Goal: Task Accomplishment & Management: Manage account settings

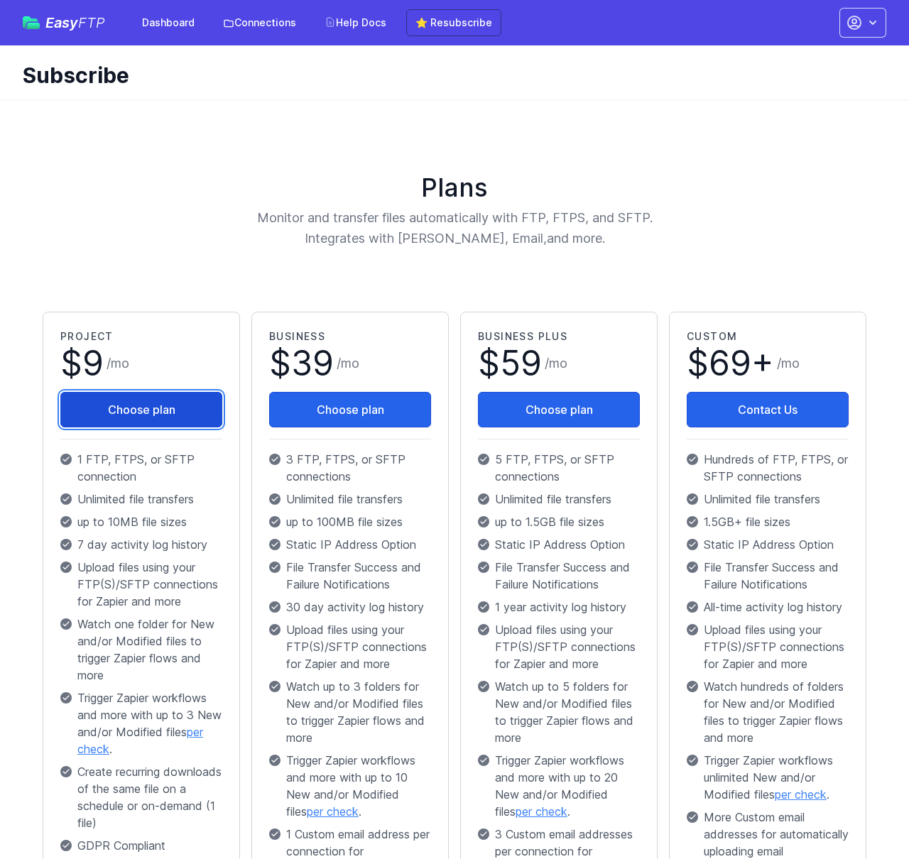
drag, startPoint x: 159, startPoint y: 401, endPoint x: 178, endPoint y: 405, distance: 19.6
click at [159, 401] on button "Choose plan" at bounding box center [141, 409] width 162 height 35
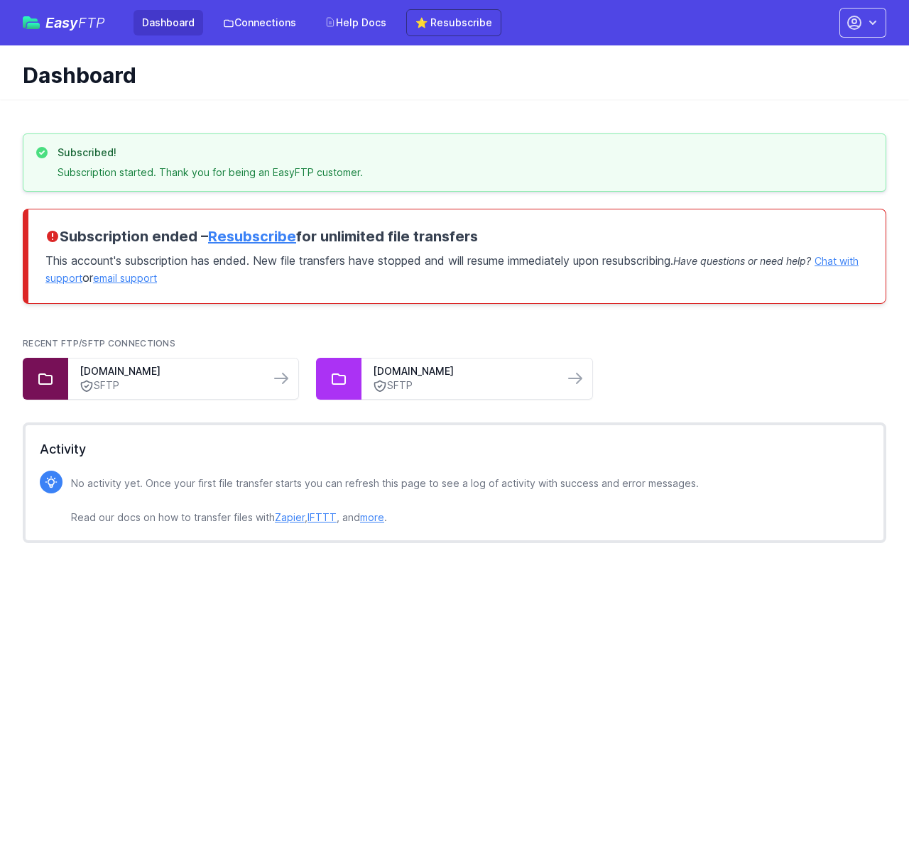
click at [662, 571] on html "Easy FTP Dashboard Connections Help Docs ⭐ Resubscribe Account Settings Your Pr…" at bounding box center [454, 285] width 909 height 571
click at [275, 386] on link at bounding box center [281, 378] width 23 height 23
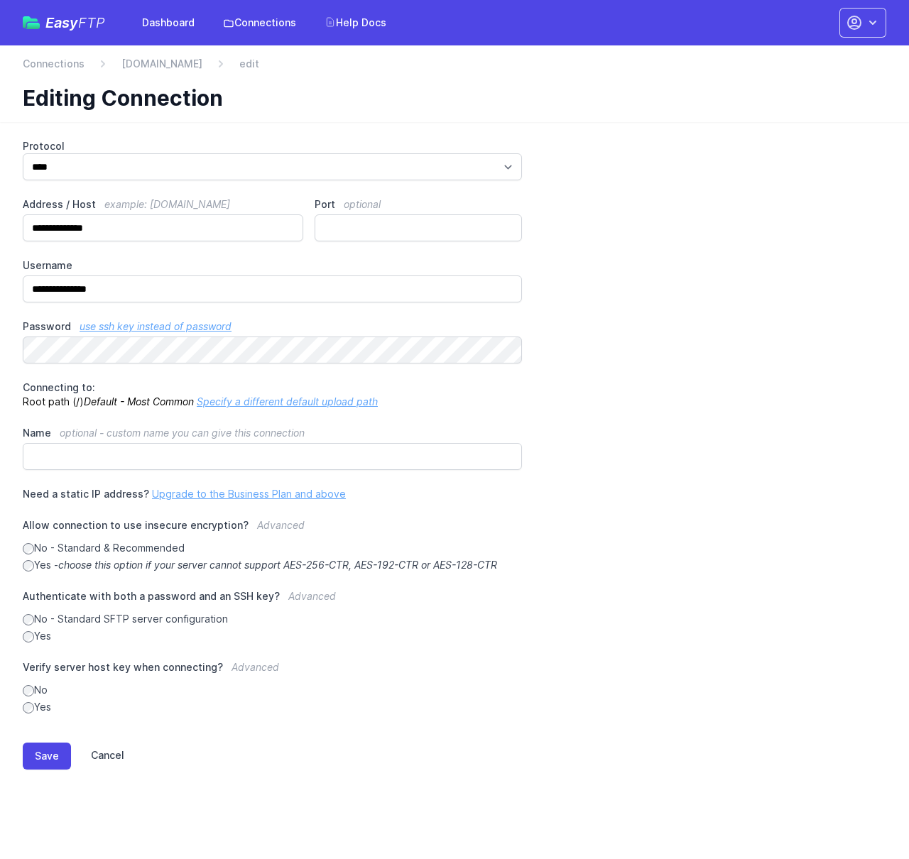
click at [108, 757] on link "Cancel" at bounding box center [97, 755] width 53 height 27
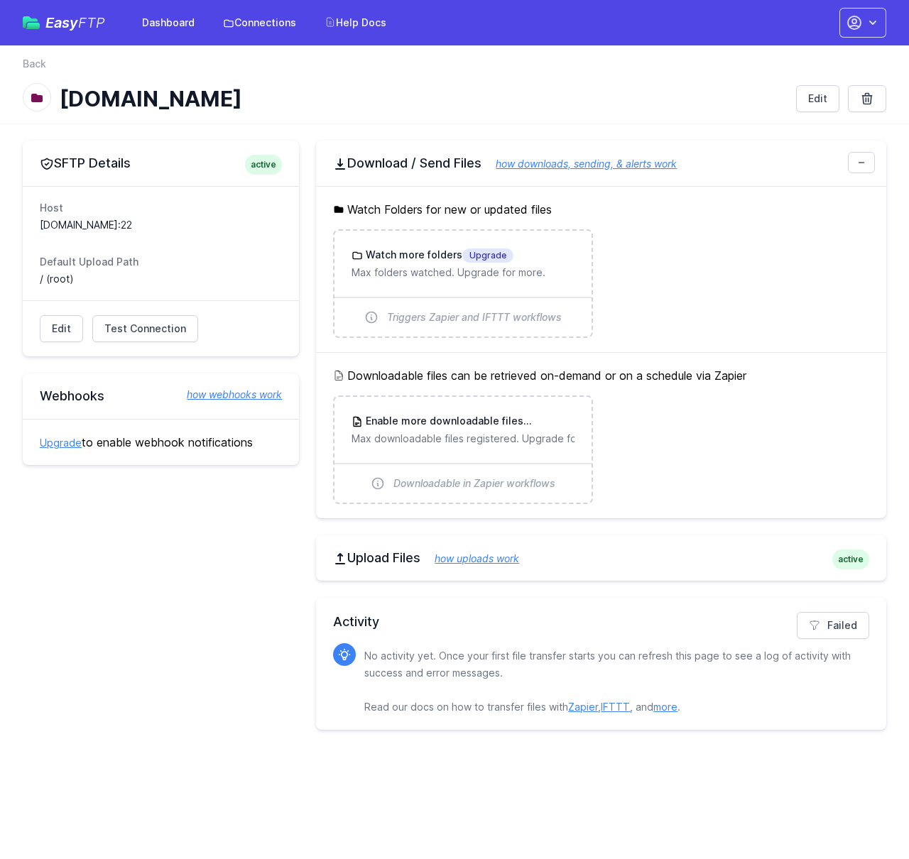
click at [851, 559] on span "active" at bounding box center [850, 559] width 37 height 20
click at [867, 28] on icon "button" at bounding box center [872, 23] width 14 height 14
click at [862, 26] on icon "button" at bounding box center [853, 22] width 17 height 17
click at [155, 25] on link "Dashboard" at bounding box center [168, 23] width 70 height 26
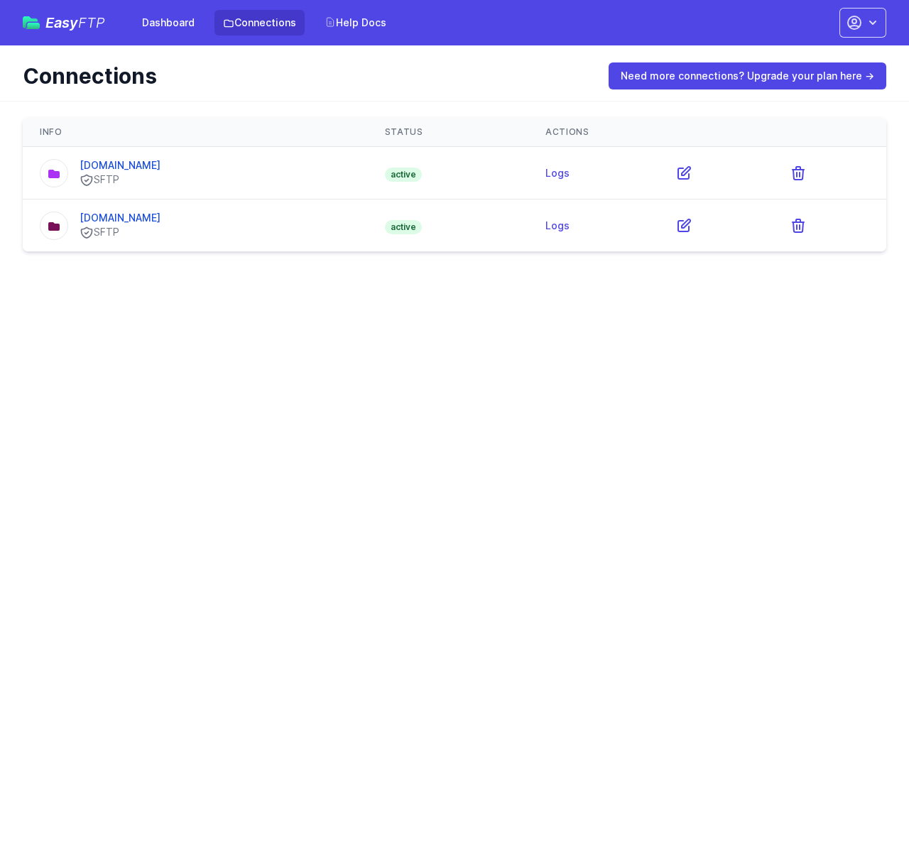
click at [422, 173] on span "active" at bounding box center [403, 175] width 37 height 14
click at [422, 171] on span "active" at bounding box center [403, 175] width 37 height 14
click at [368, 240] on td "ftp.podium.com SFTP" at bounding box center [195, 225] width 345 height 53
click at [160, 165] on link "eu-central-1.sftpcloud.io" at bounding box center [120, 165] width 81 height 12
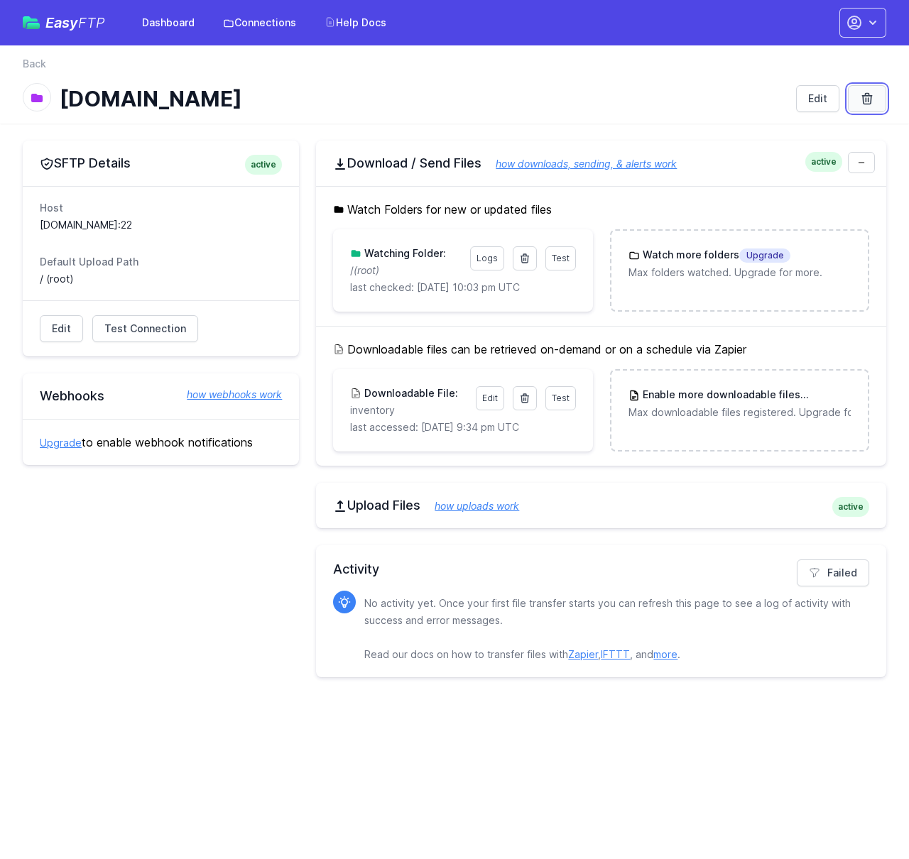
click at [869, 104] on icon at bounding box center [866, 99] width 9 height 11
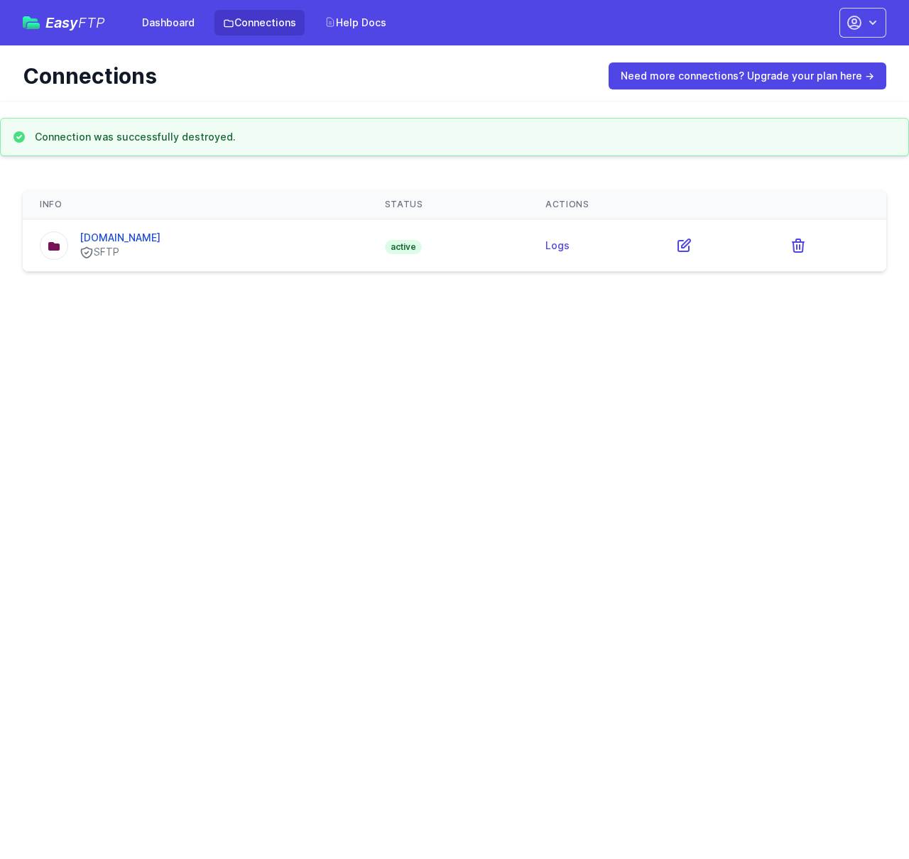
click at [572, 94] on div "Connections Need more connections? Upgrade your plan here →" at bounding box center [454, 72] width 909 height 55
click at [182, 182] on div "Info Status Actions [DOMAIN_NAME] SFTP active Logs" at bounding box center [454, 231] width 909 height 116
click at [303, 289] on html "Easy FTP Dashboard Connections Help Docs Account Settings Your Profile Contact …" at bounding box center [454, 144] width 909 height 289
click at [400, 289] on html "Easy FTP Dashboard Connections Help Docs Account Settings Your Profile Contact …" at bounding box center [454, 144] width 909 height 289
click at [176, 28] on link "Dashboard" at bounding box center [168, 23] width 70 height 26
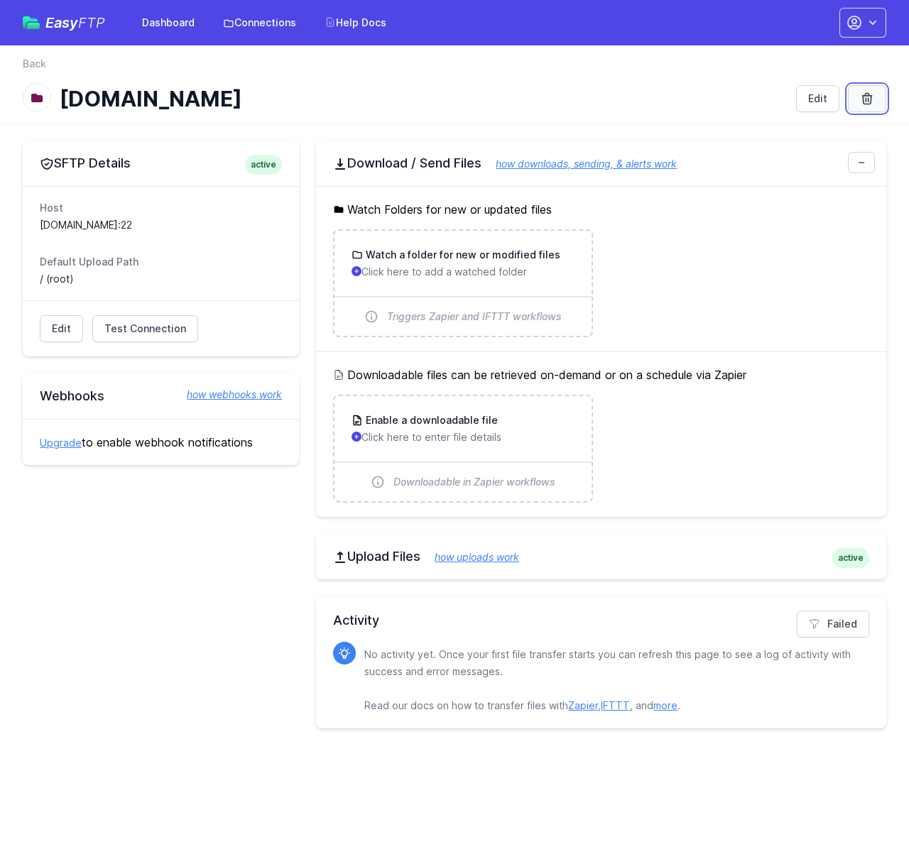
click at [879, 93] on link at bounding box center [867, 98] width 38 height 27
click at [825, 106] on link "Edit" at bounding box center [817, 98] width 43 height 27
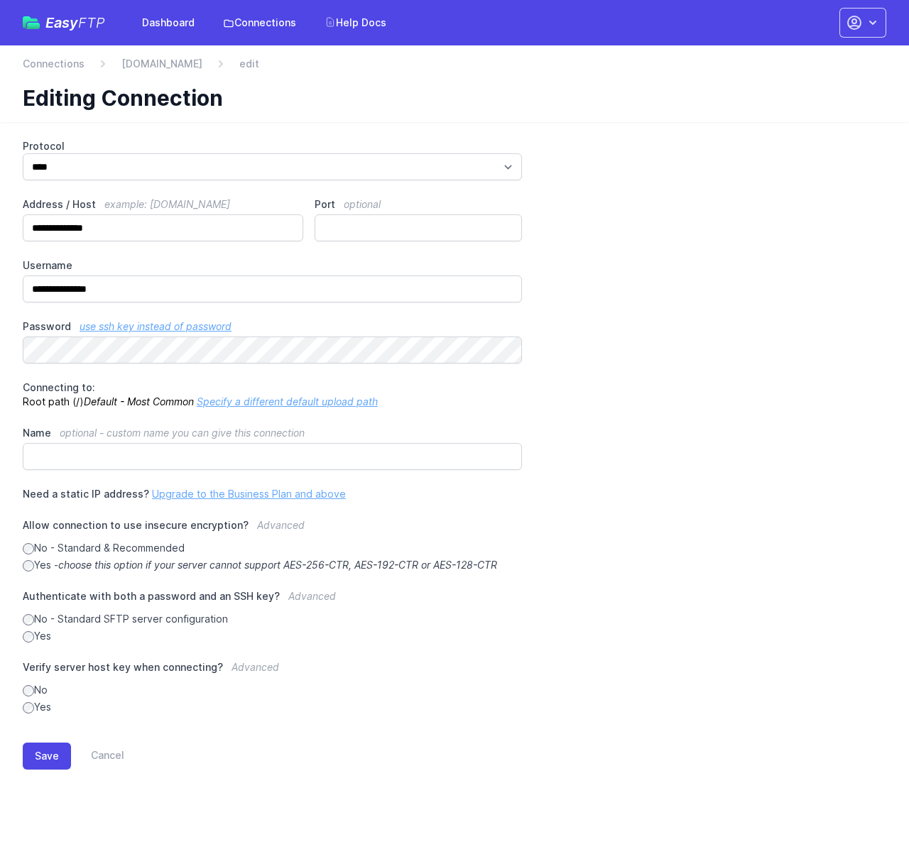
click at [125, 764] on div "Save Cancel" at bounding box center [454, 755] width 863 height 27
click at [116, 762] on link "Cancel" at bounding box center [97, 755] width 53 height 27
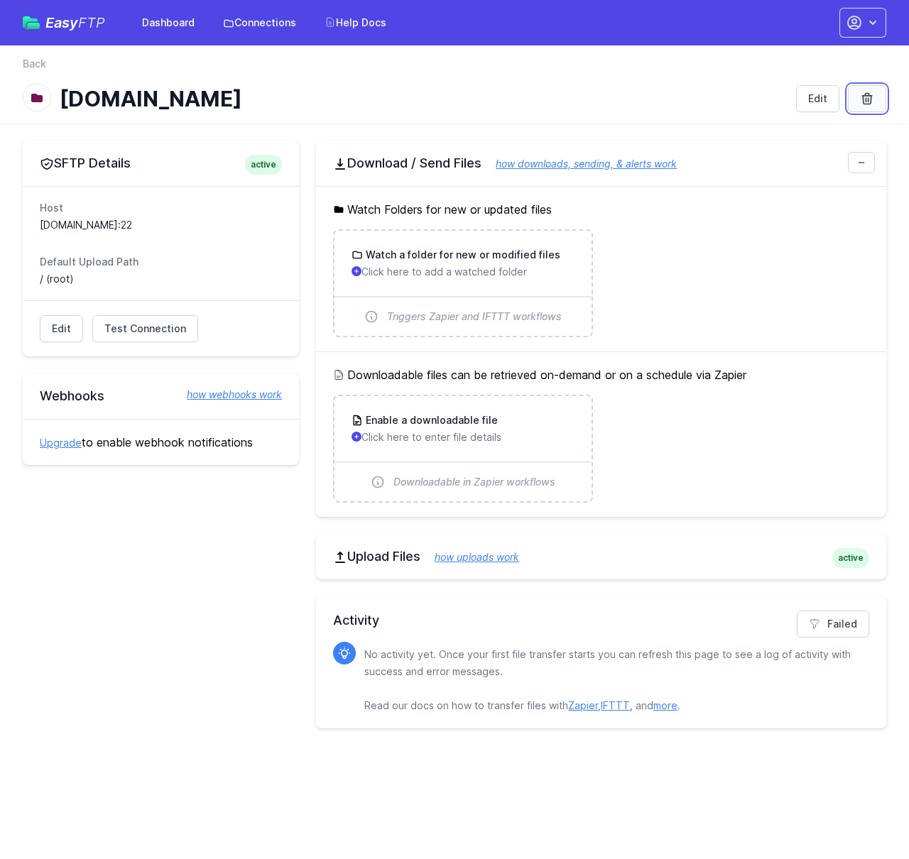
click at [884, 98] on link at bounding box center [867, 98] width 38 height 27
click at [865, 107] on link at bounding box center [867, 98] width 38 height 27
drag, startPoint x: 551, startPoint y: 78, endPoint x: 385, endPoint y: 42, distance: 170.0
click at [540, 75] on nav "Back" at bounding box center [454, 68] width 863 height 23
click at [246, 24] on link "Connections" at bounding box center [259, 23] width 90 height 26
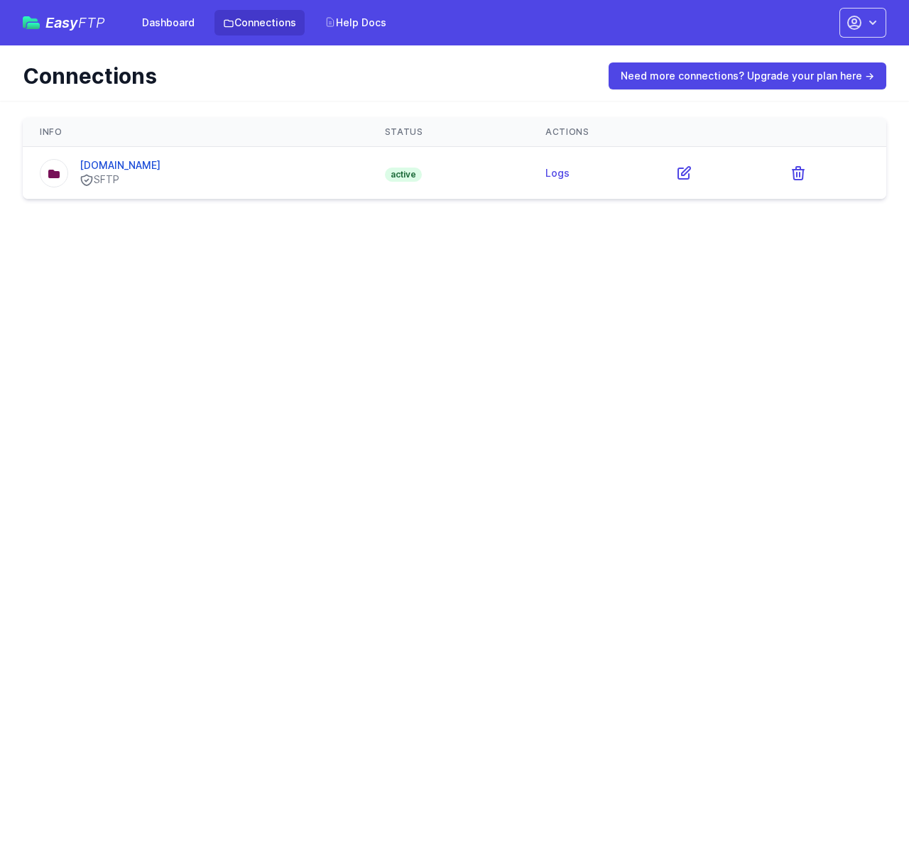
click at [782, 172] on td at bounding box center [829, 173] width 114 height 53
click at [796, 172] on icon at bounding box center [797, 173] width 11 height 13
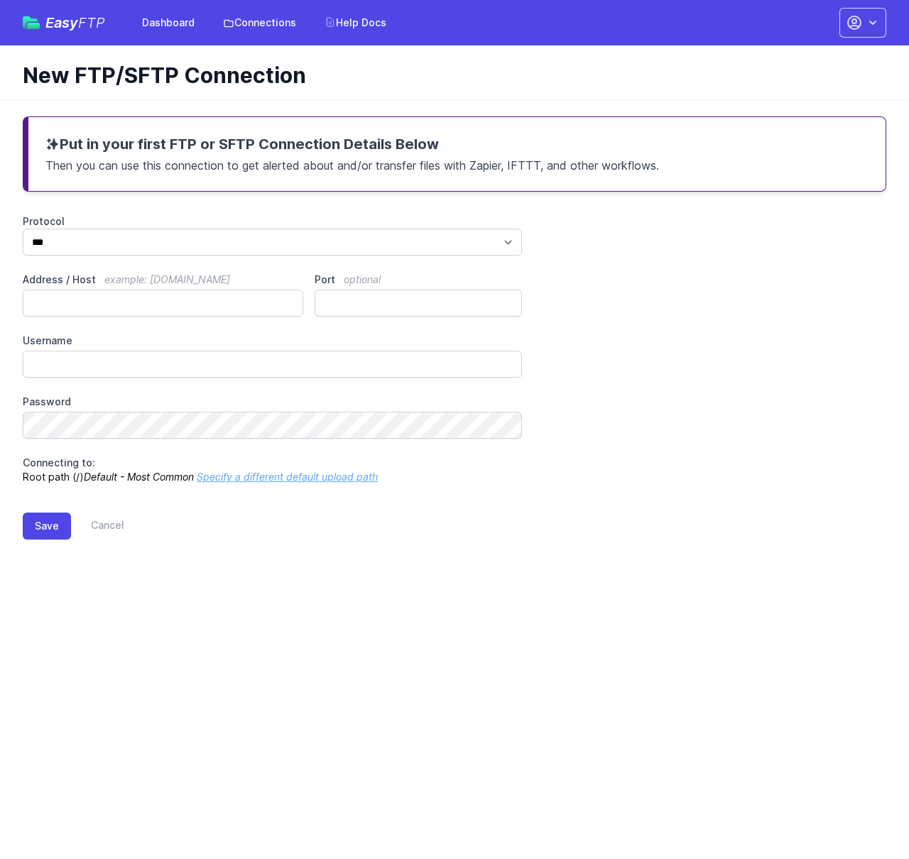
click at [224, 224] on label "Protocol" at bounding box center [272, 221] width 499 height 14
click at [224, 229] on select "*** **** ****" at bounding box center [272, 242] width 499 height 27
click at [218, 234] on select "*** **** ****" at bounding box center [272, 242] width 499 height 27
select select "****"
click at [23, 229] on select "*** **** ****" at bounding box center [272, 242] width 499 height 27
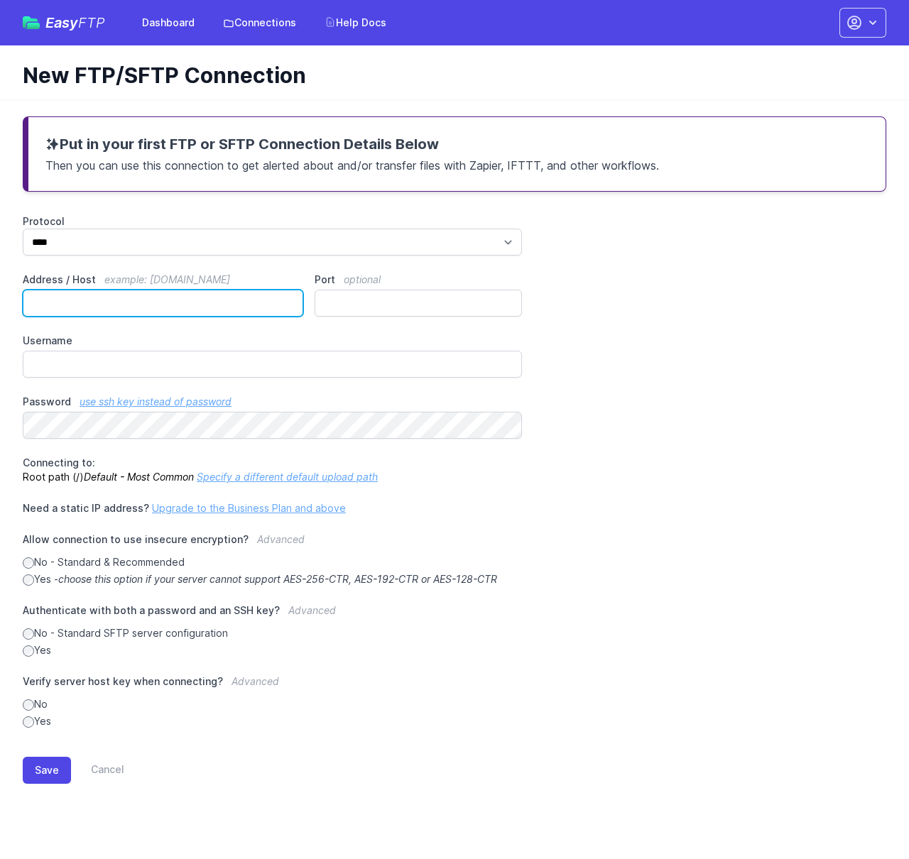
click at [149, 305] on input "Address / Host example: ftp.mydomain.com" at bounding box center [163, 303] width 280 height 27
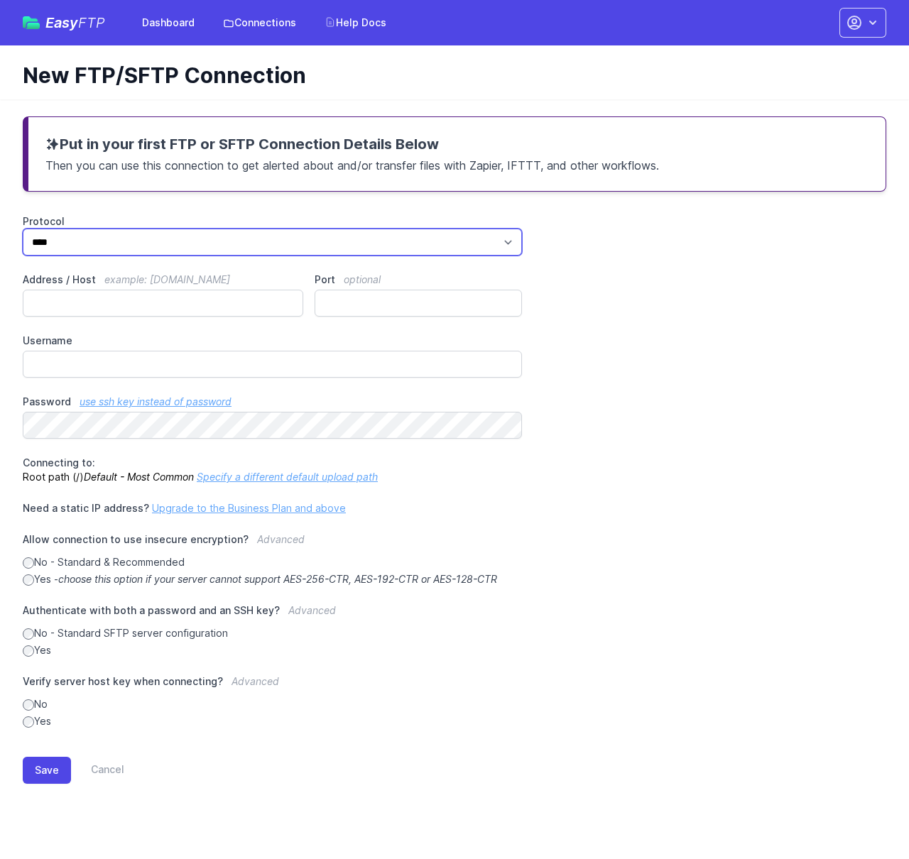
click at [124, 242] on select "*** **** ****" at bounding box center [272, 242] width 499 height 27
click at [120, 268] on div "Protocol *** **** **** Address / Host example: ftp.mydomain.com Port optional U…" at bounding box center [454, 471] width 863 height 514
click at [138, 257] on div "Protocol *** **** **** Address / Host example: ftp.mydomain.com Port optional U…" at bounding box center [454, 471] width 863 height 514
click at [141, 245] on select "*** **** ****" at bounding box center [272, 242] width 499 height 27
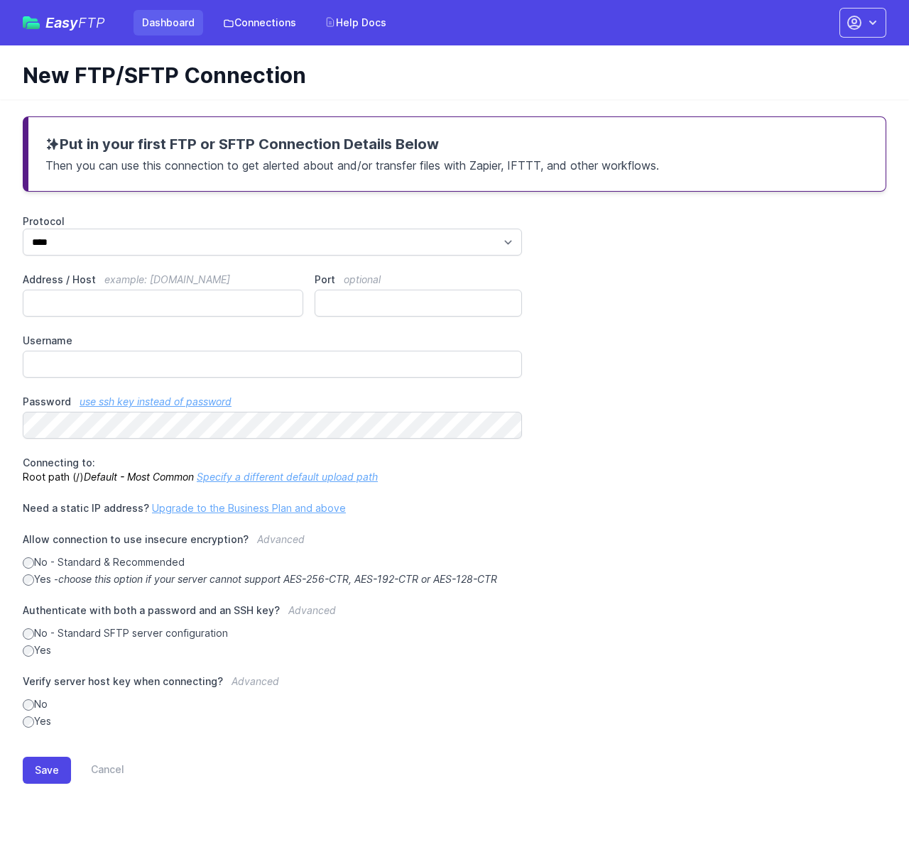
click at [163, 17] on link "Dashboard" at bounding box center [168, 23] width 70 height 26
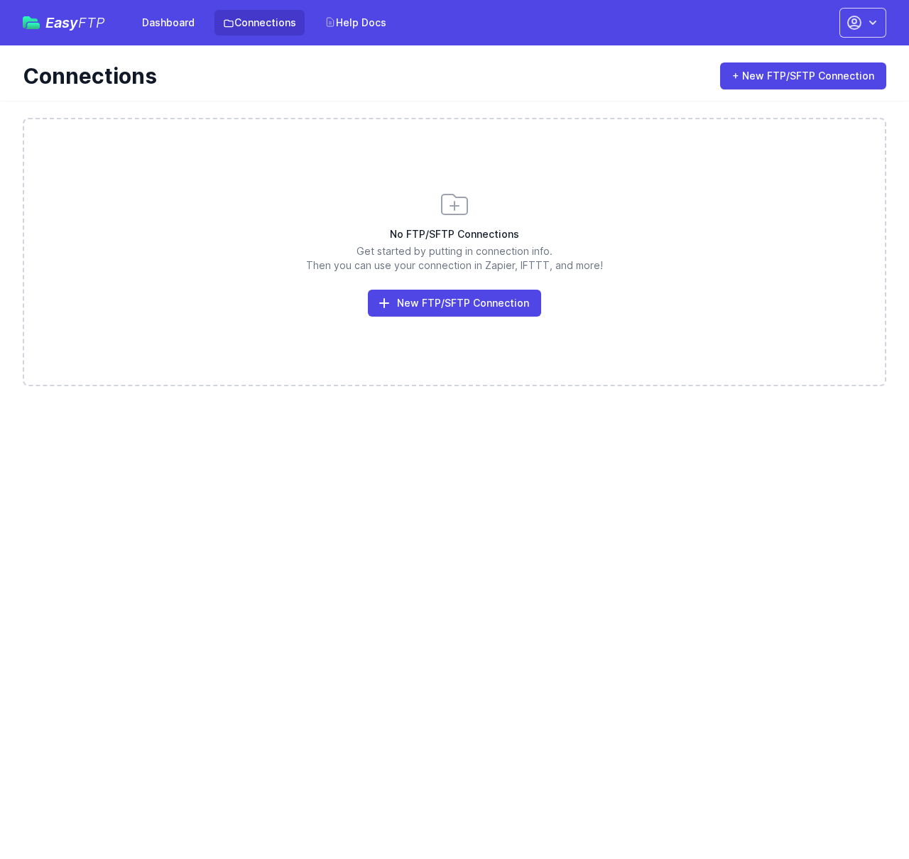
click at [67, 26] on span "Easy FTP" at bounding box center [75, 23] width 60 height 14
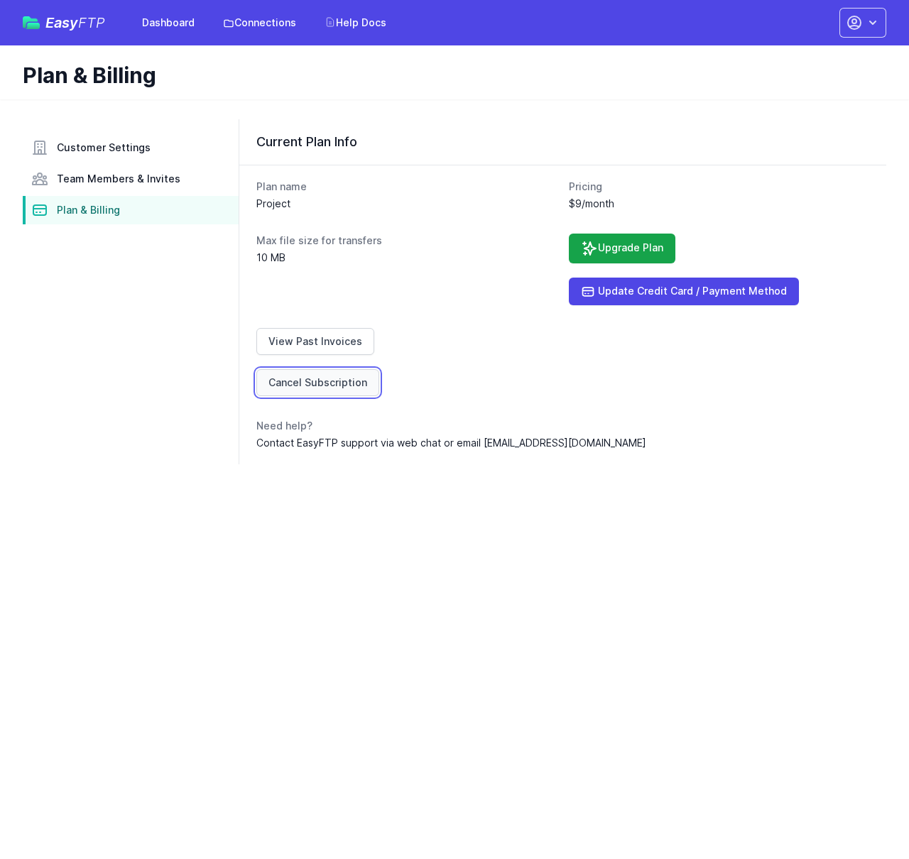
click at [322, 392] on link "Cancel Subscription" at bounding box center [317, 382] width 123 height 27
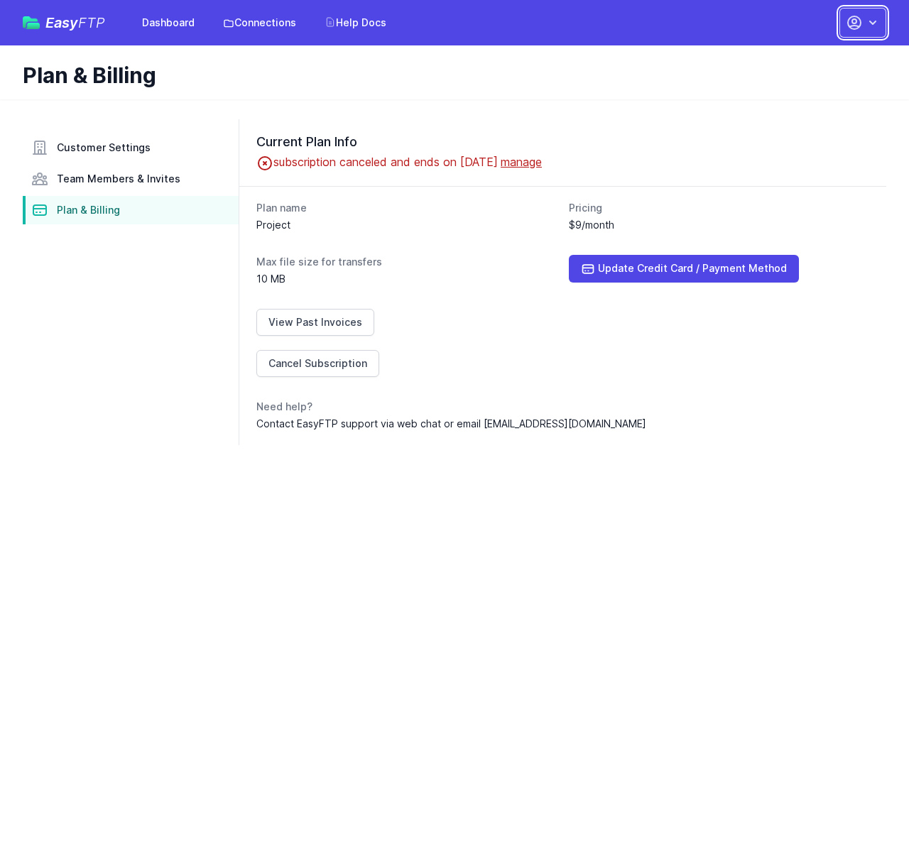
click at [870, 33] on button "button" at bounding box center [862, 23] width 47 height 30
click at [813, 109] on link "Contact EasyFTP" at bounding box center [818, 110] width 136 height 26
